Goal: Transaction & Acquisition: Purchase product/service

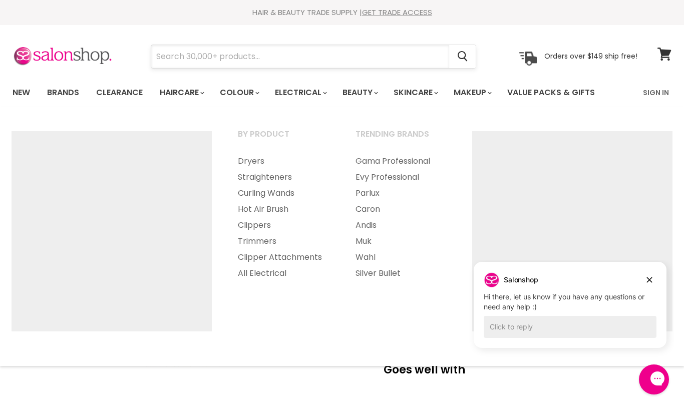
click at [367, 52] on input "Search" at bounding box center [300, 56] width 298 height 23
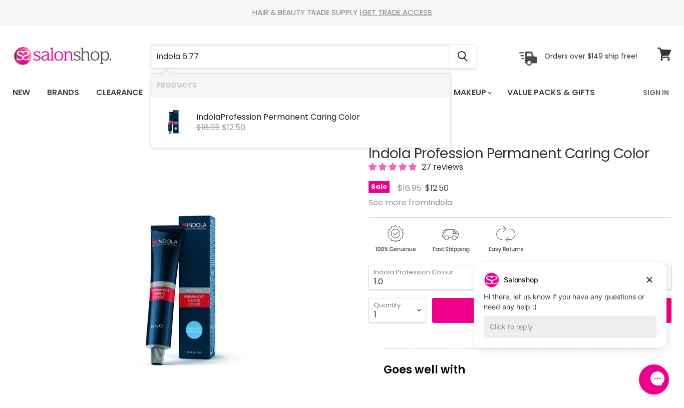
type input "Indola 6.77x"
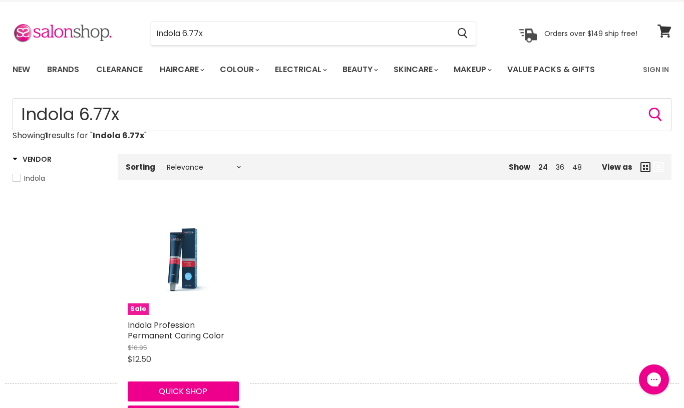
click at [204, 259] on img "Main content" at bounding box center [183, 259] width 74 height 111
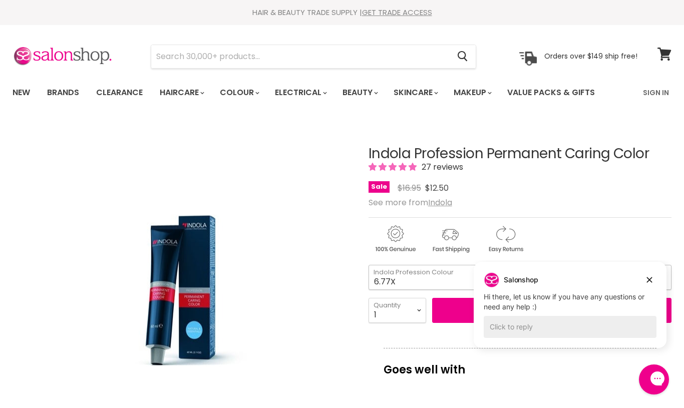
select select "6.77X"
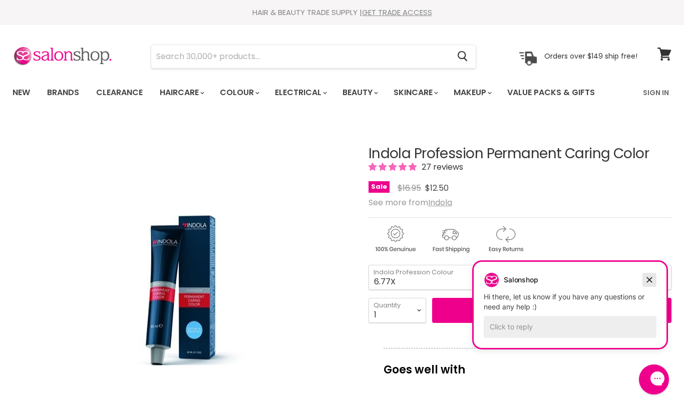
click at [649, 280] on icon "Dismiss campaign" at bounding box center [650, 280] width 6 height 6
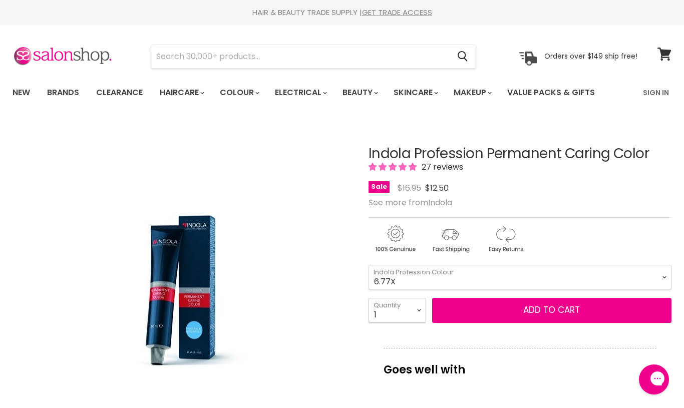
select select "2"
type input "2"
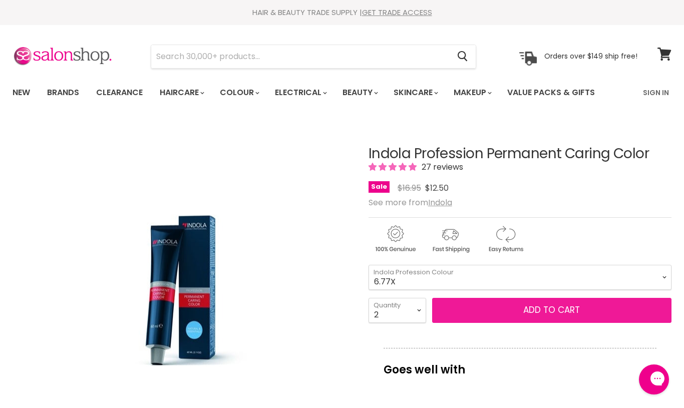
click at [571, 307] on button "Add to cart" at bounding box center [551, 310] width 239 height 25
click at [552, 310] on button "Add to cart" at bounding box center [551, 310] width 239 height 25
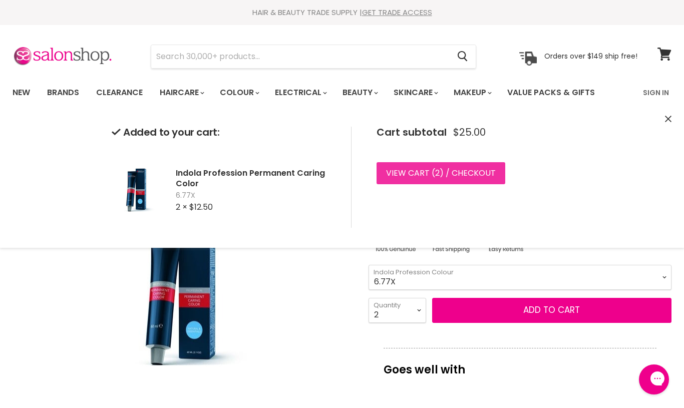
click at [435, 173] on span "2" at bounding box center [437, 173] width 5 height 12
